Goal: Task Accomplishment & Management: Manage account settings

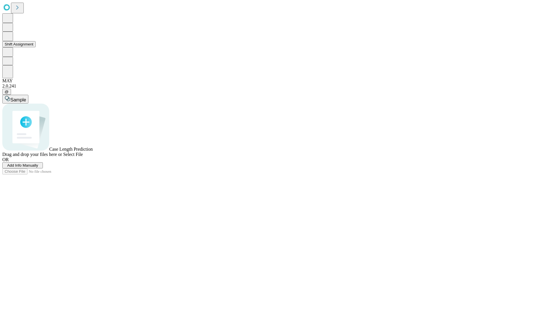
click at [36, 47] on button "Shift Assignment" at bounding box center [18, 44] width 33 height 6
